Goal: Check status: Check status

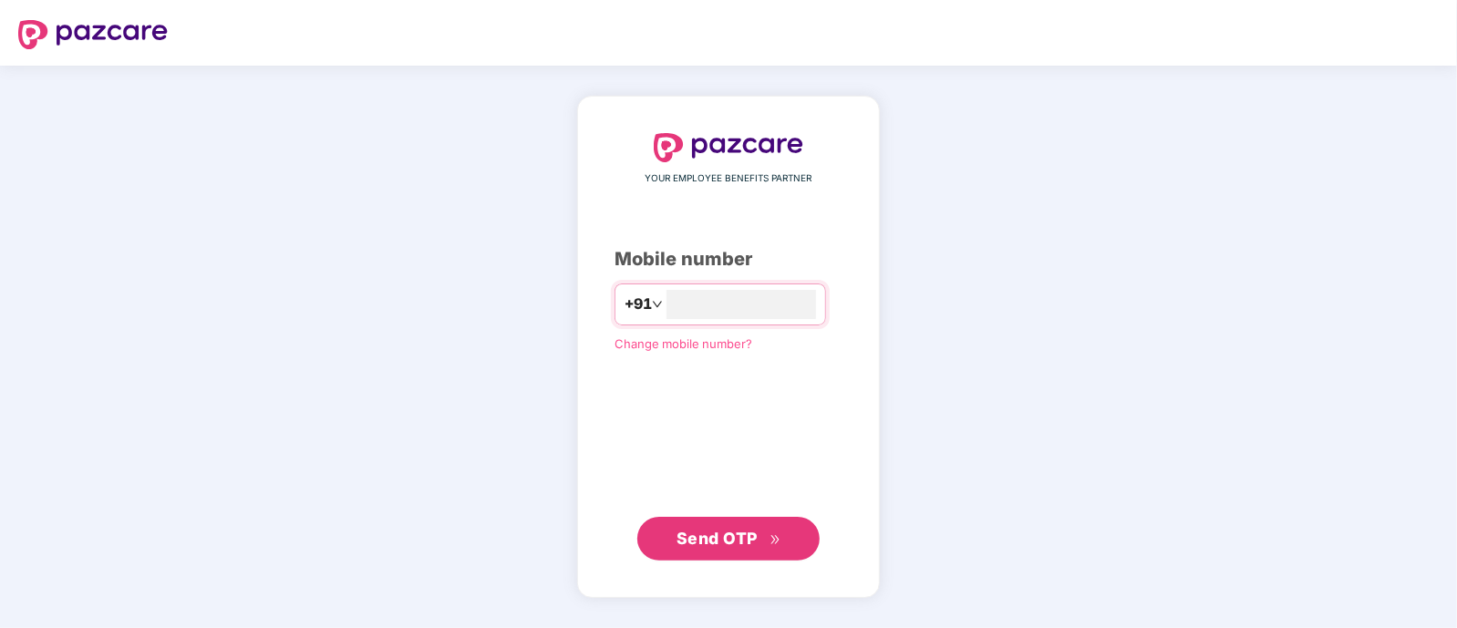
type input "**********"
click at [743, 540] on span "Send OTP" at bounding box center [716, 537] width 81 height 19
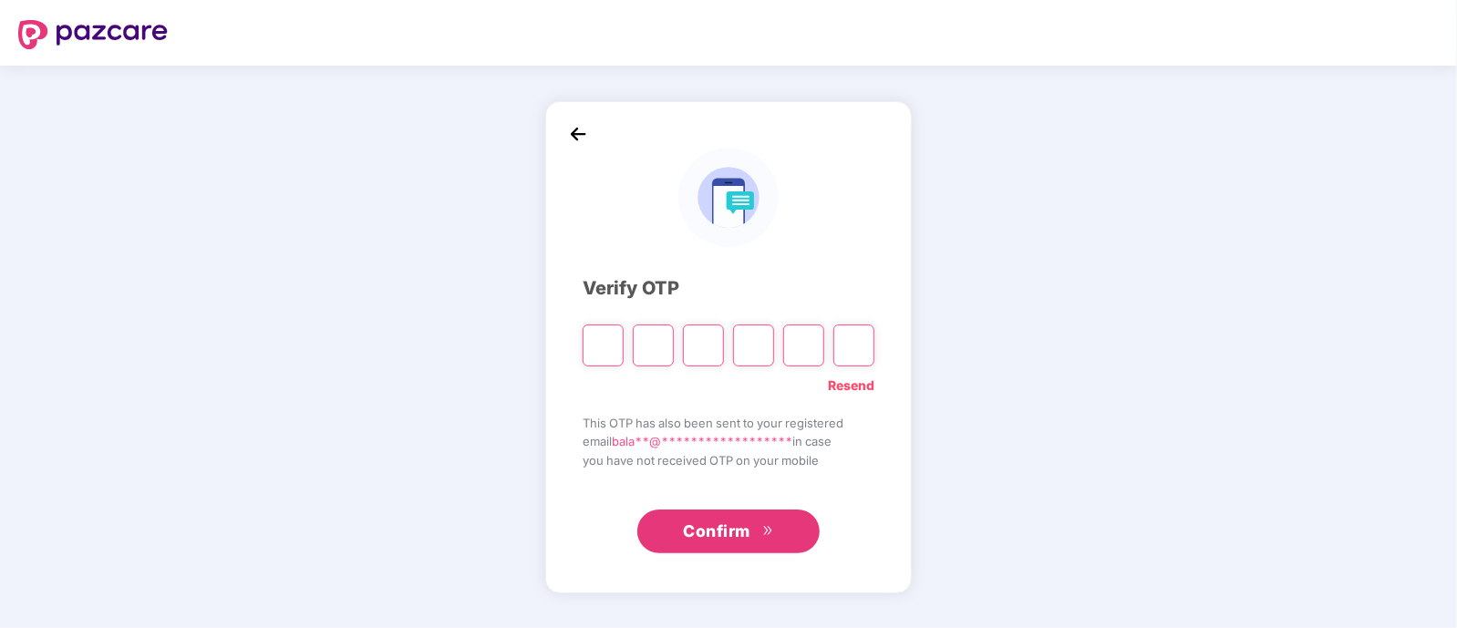
type input "*"
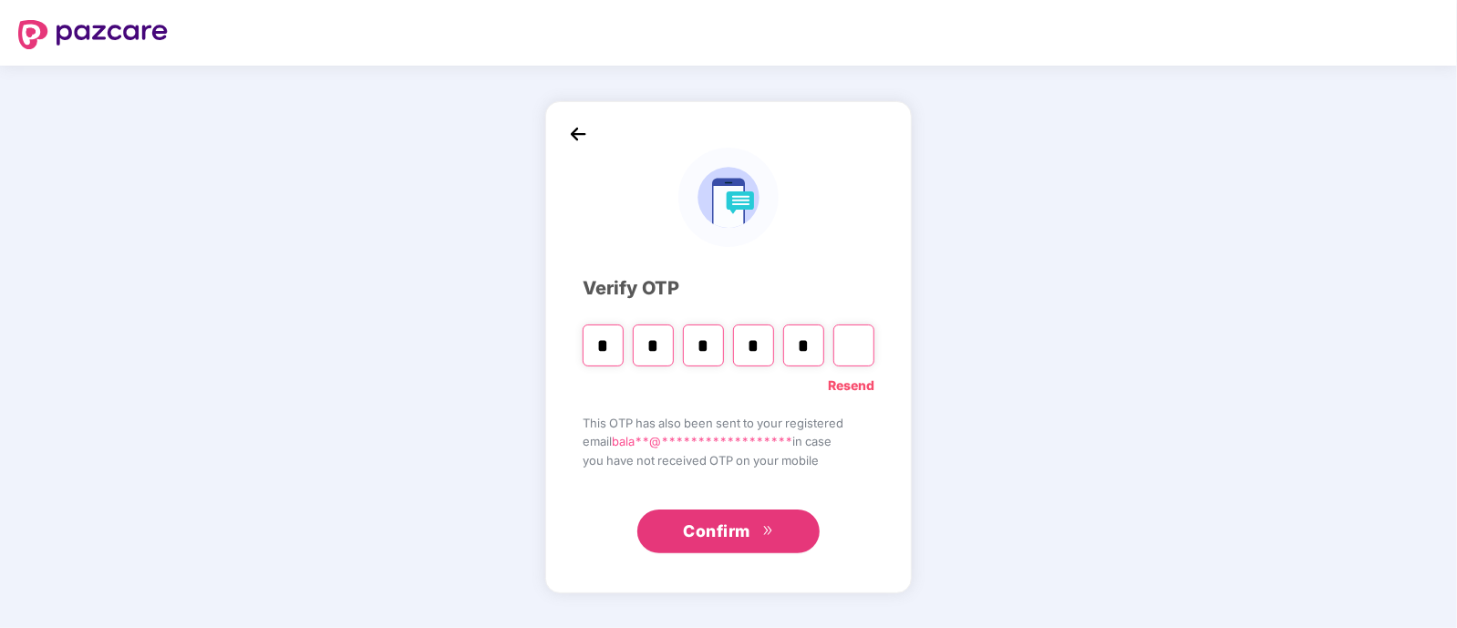
type input "*"
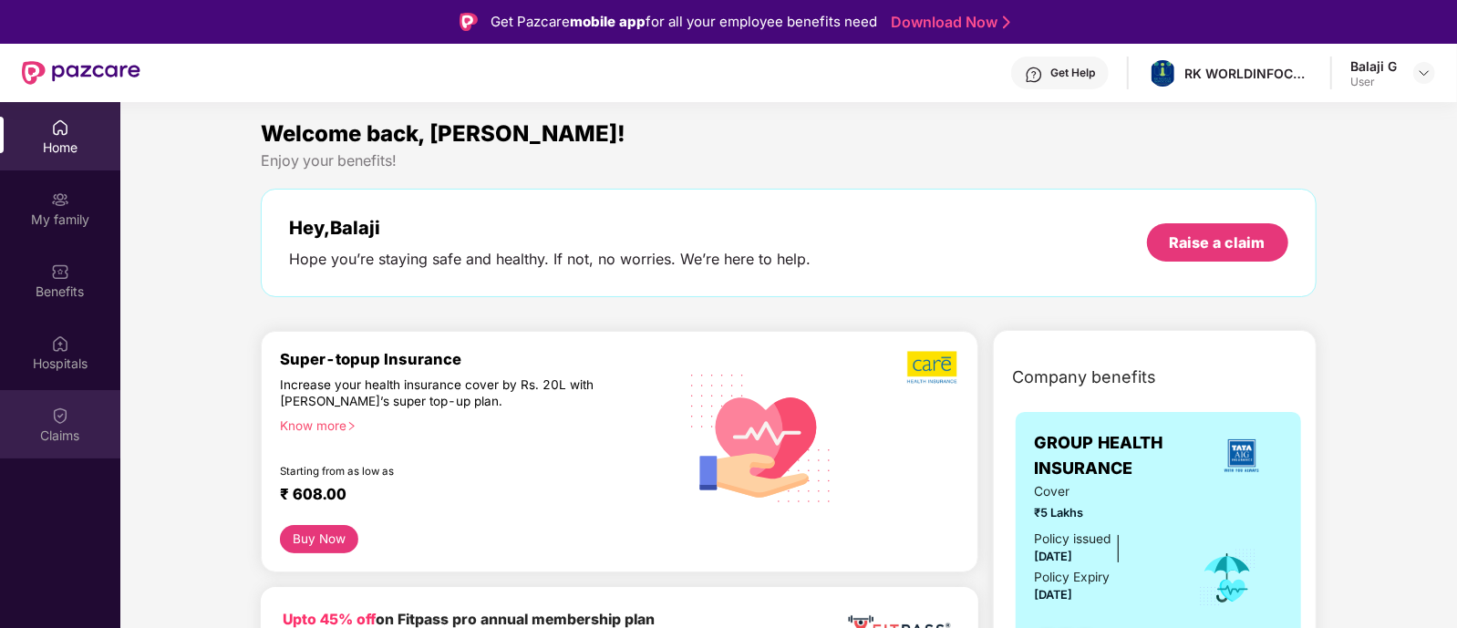
click at [72, 418] on div "Claims" at bounding box center [60, 424] width 120 height 68
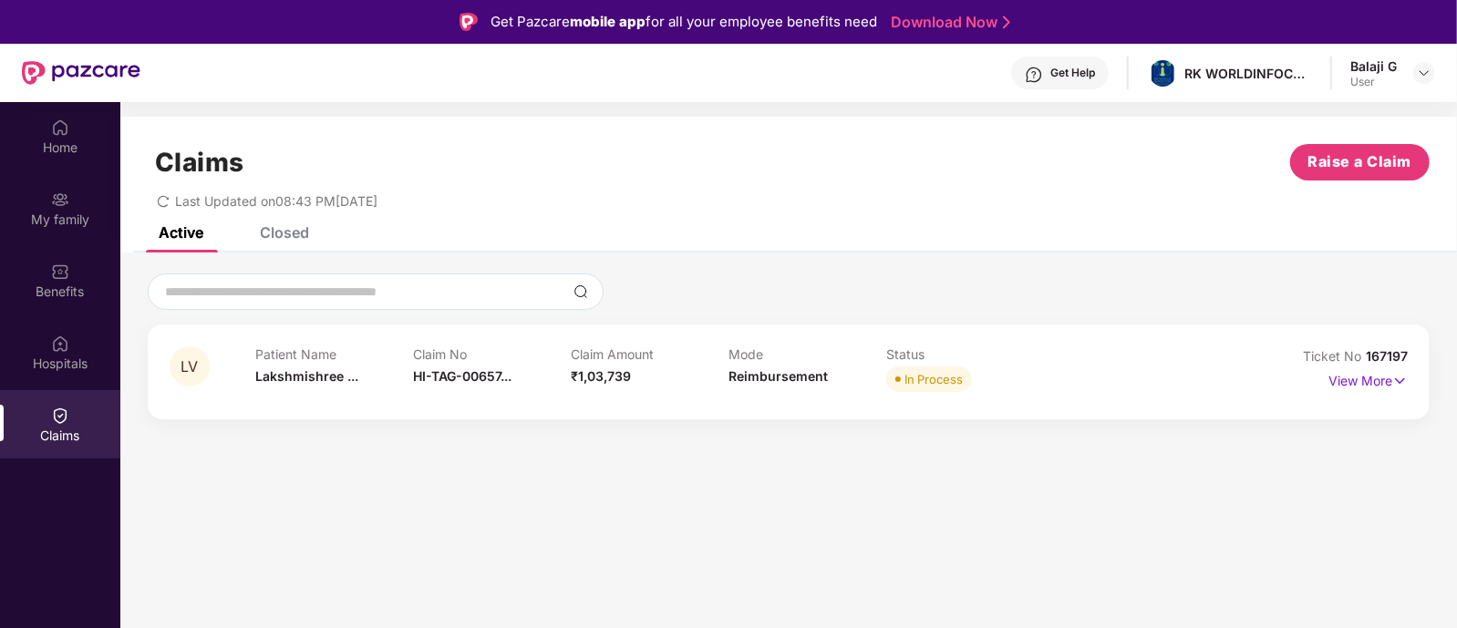
scroll to position [98, 0]
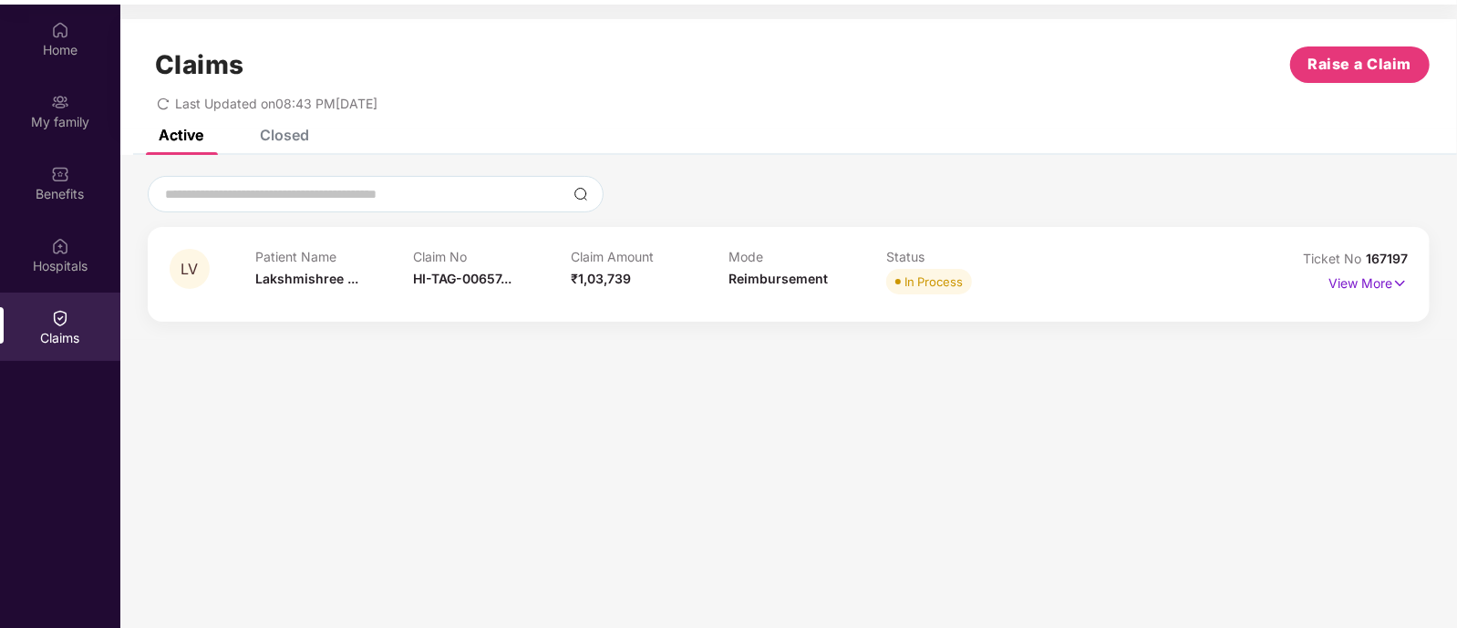
click at [864, 270] on div "Mode Reimbursement" at bounding box center [807, 274] width 158 height 50
click at [1350, 281] on p "View More" at bounding box center [1367, 281] width 79 height 25
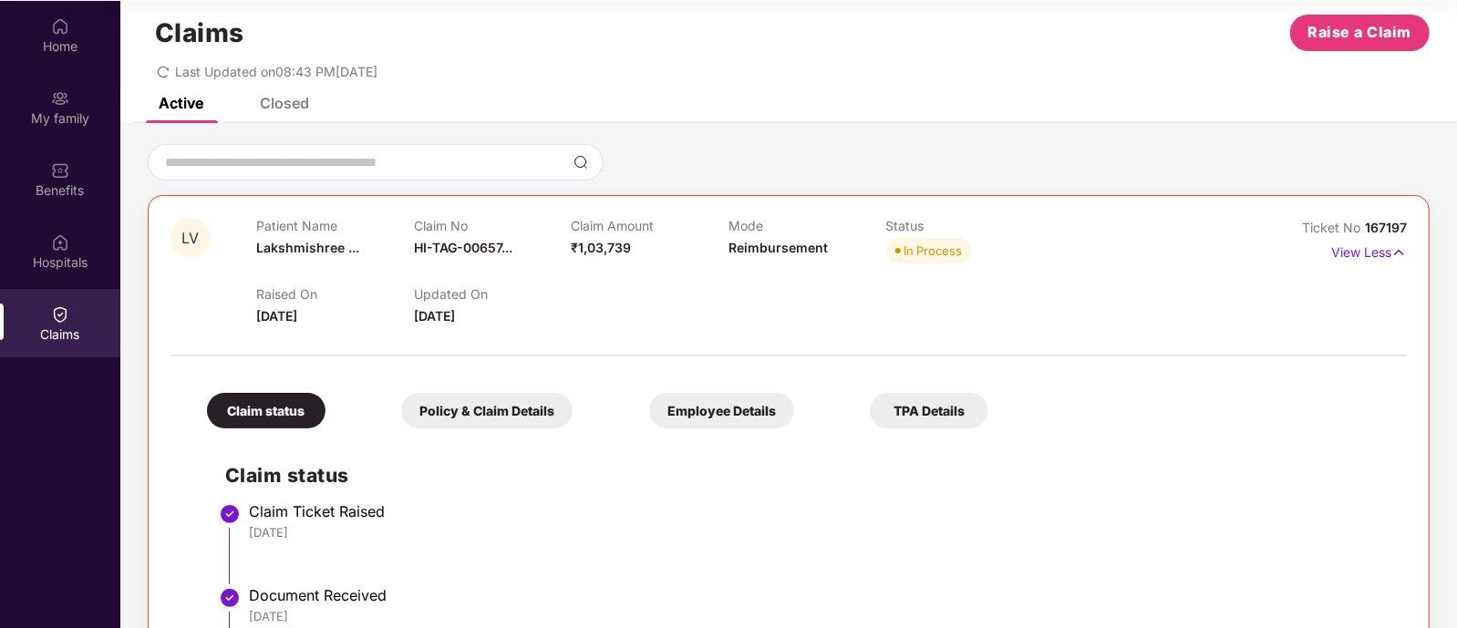
scroll to position [0, 0]
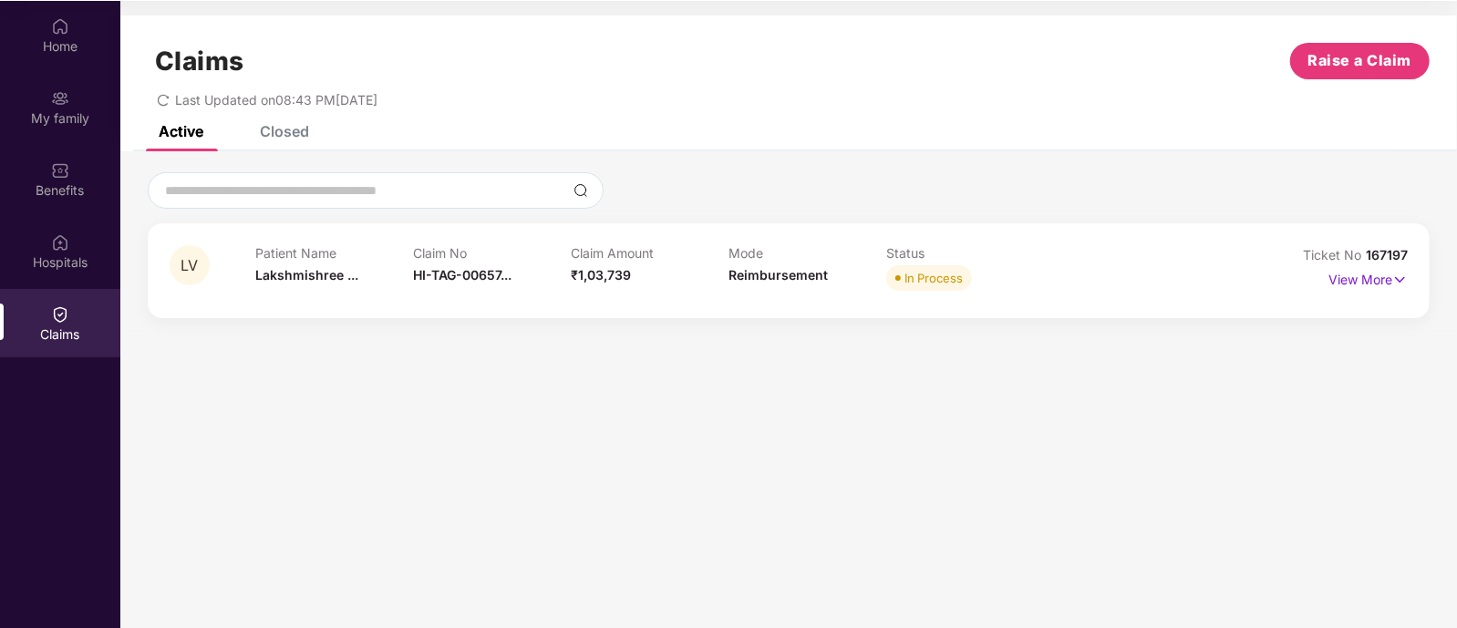
scroll to position [101, 0]
click at [1395, 283] on img at bounding box center [1399, 280] width 15 height 20
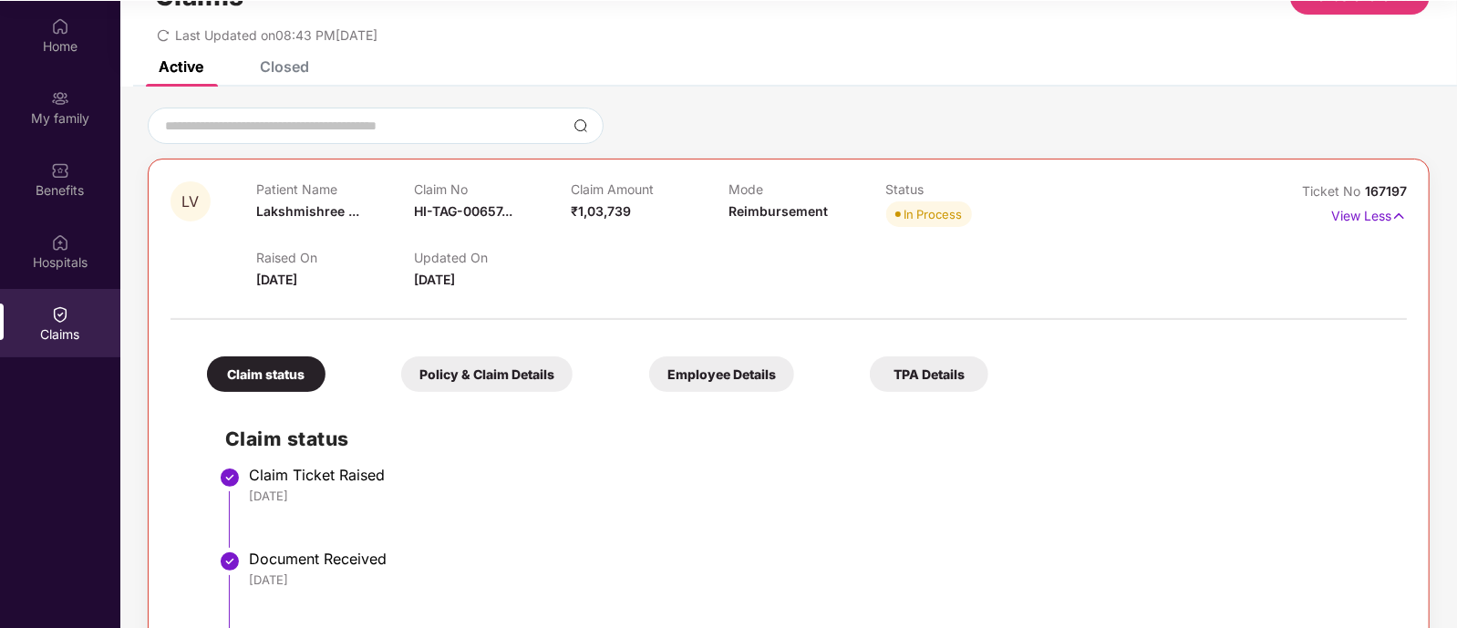
scroll to position [0, 0]
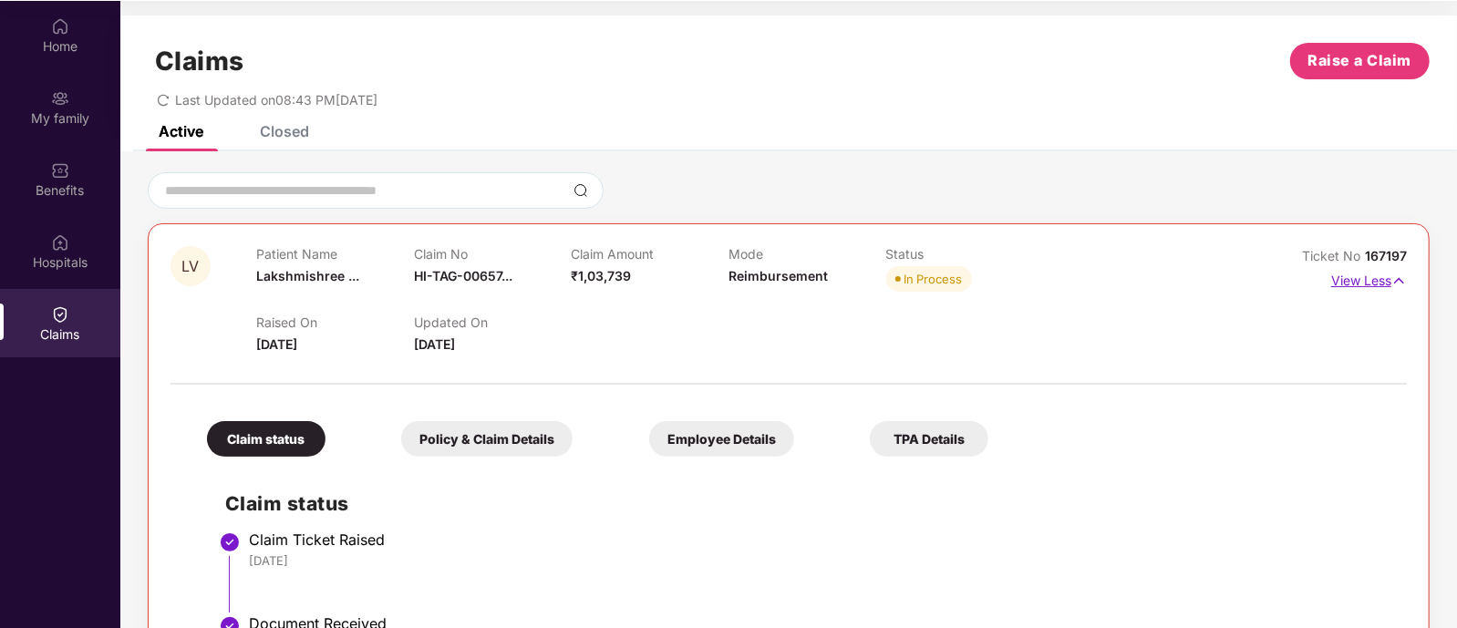
click at [1345, 287] on p "View Less" at bounding box center [1369, 278] width 76 height 25
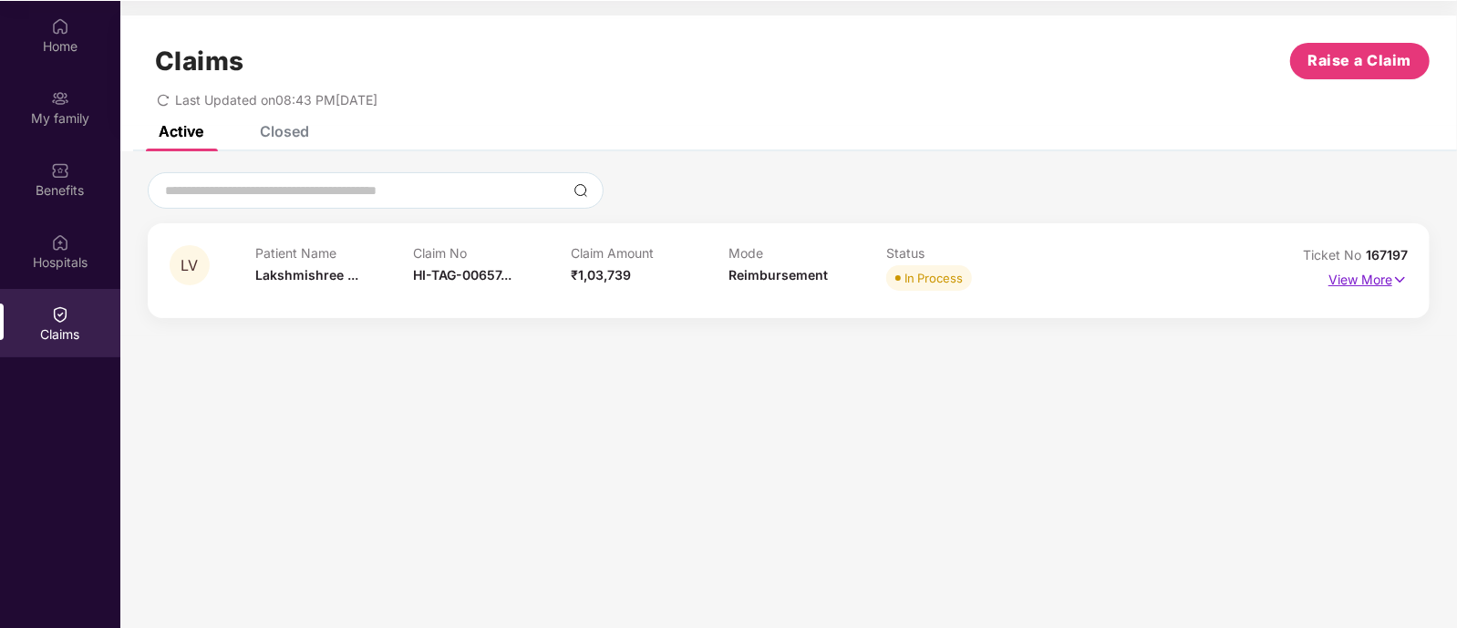
click at [1349, 275] on p "View More" at bounding box center [1367, 277] width 79 height 25
